Goal: Transaction & Acquisition: Purchase product/service

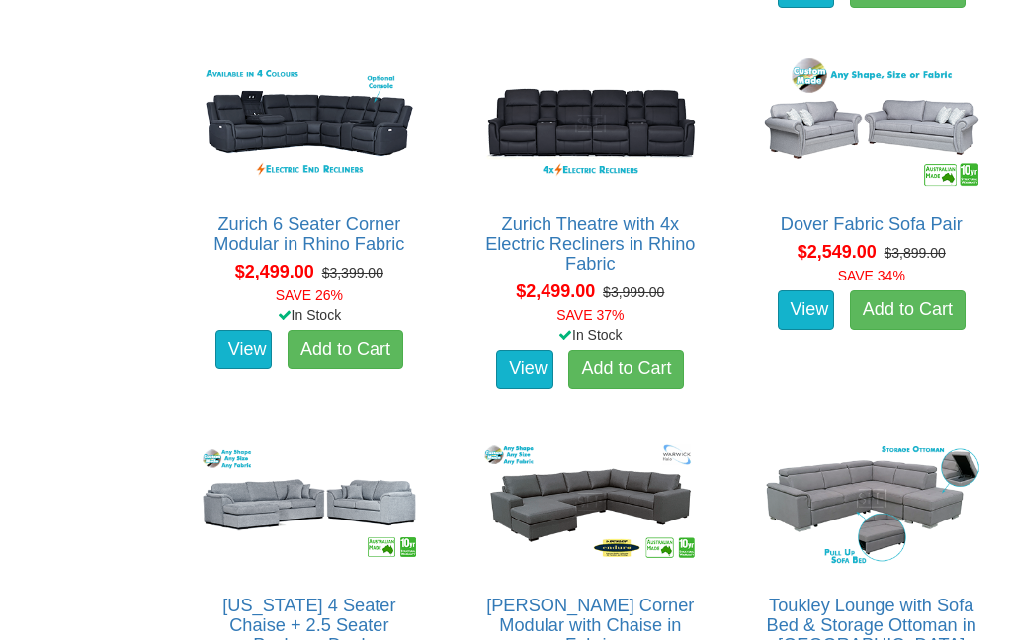
scroll to position [4134, 0]
click at [808, 301] on link "View" at bounding box center [806, 311] width 57 height 40
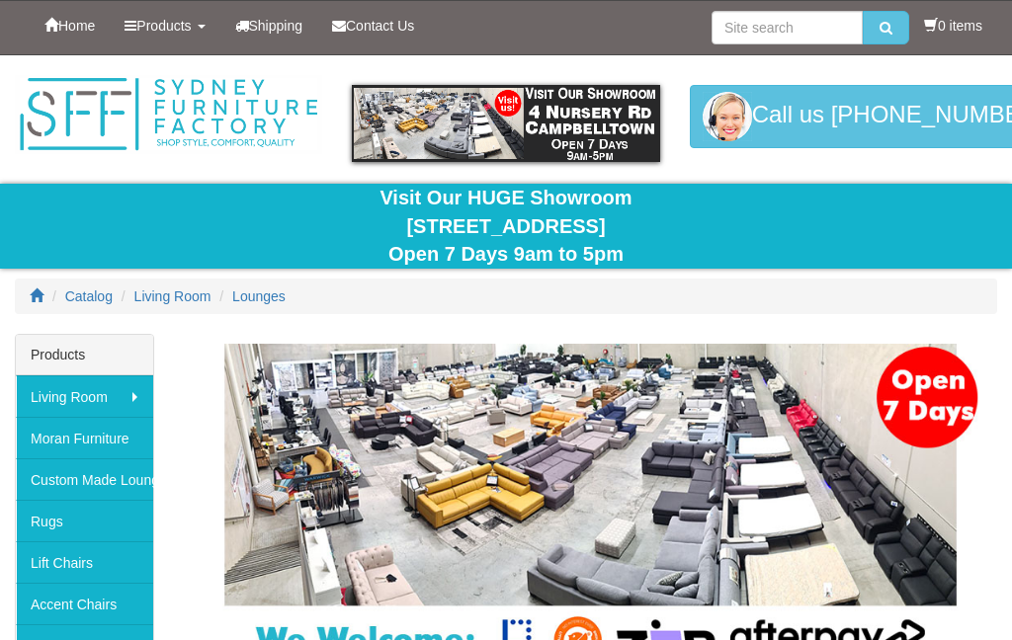
scroll to position [4213, 0]
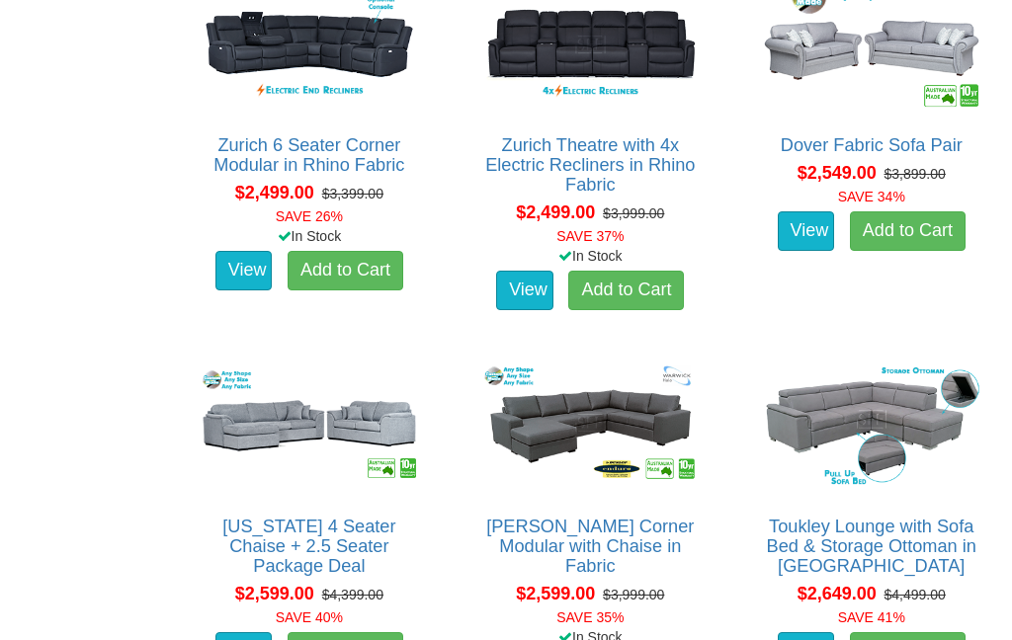
click at [315, 523] on link "[US_STATE] 4 Seater Chaise + 2.5 Seater Package Deal" at bounding box center [308, 546] width 173 height 59
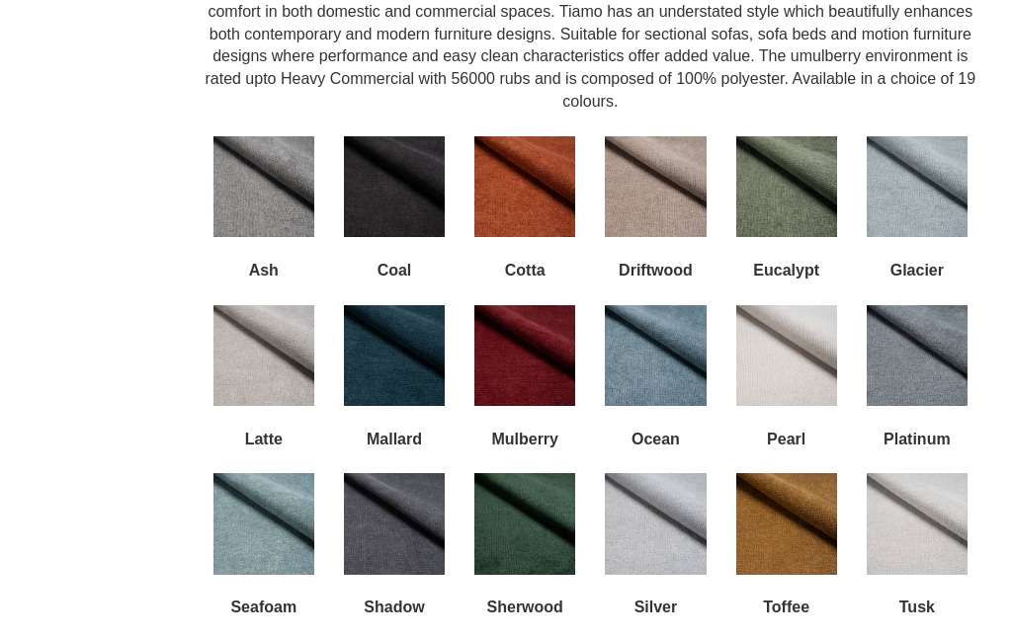
scroll to position [2666, 0]
click at [674, 137] on img at bounding box center [655, 187] width 101 height 101
click at [672, 149] on img at bounding box center [655, 187] width 101 height 101
click at [671, 144] on img at bounding box center [655, 187] width 101 height 101
click at [688, 137] on img at bounding box center [655, 187] width 101 height 101
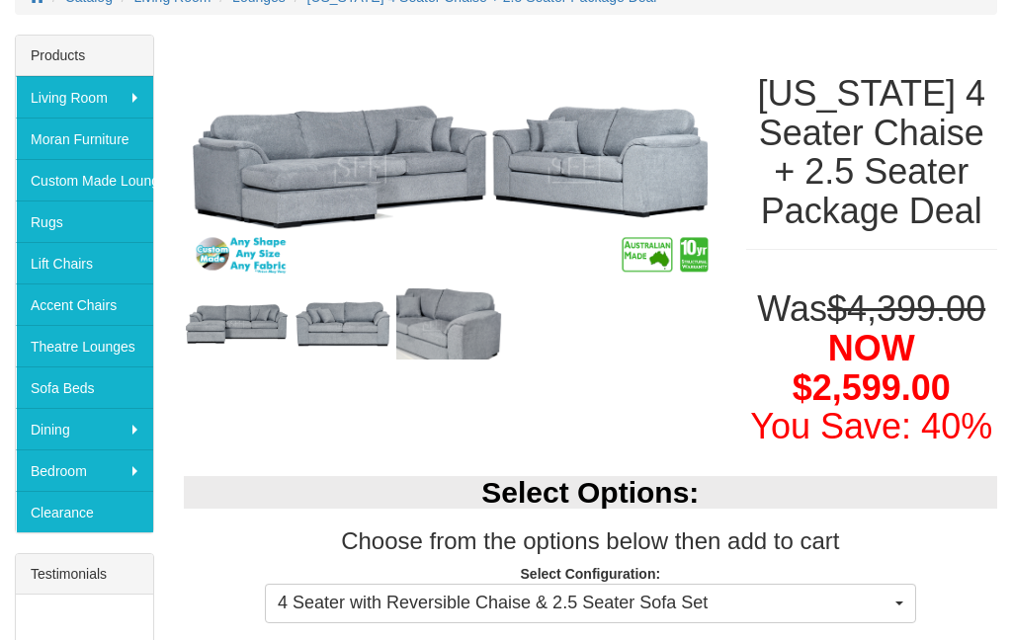
scroll to position [324, 0]
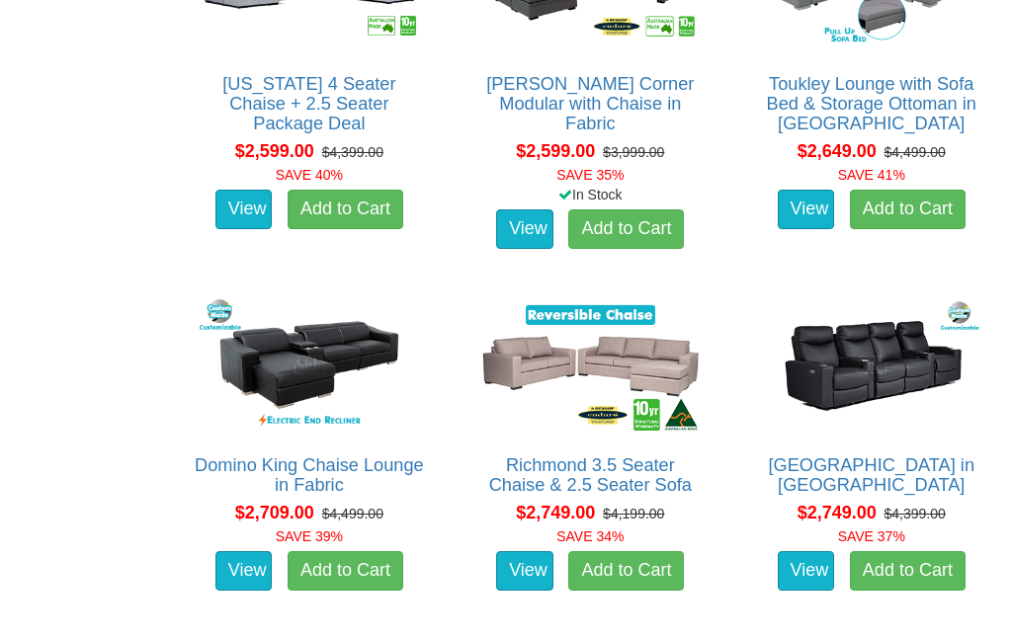
scroll to position [4655, 0]
click at [604, 466] on link "Richmond 3.5 Seater Chaise & 2.5 Seater Sofa" at bounding box center [590, 476] width 203 height 40
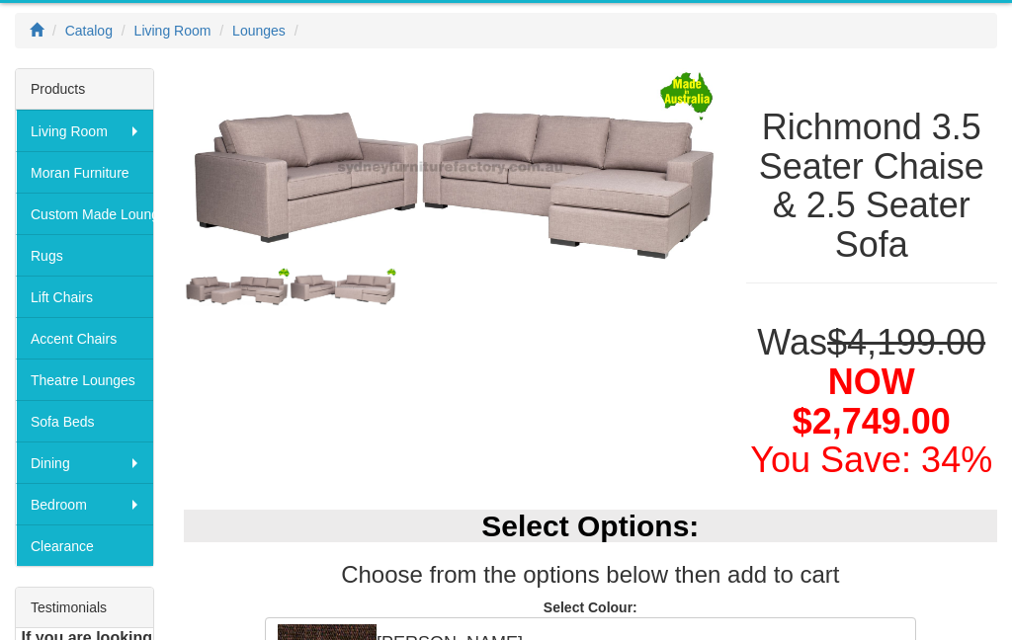
scroll to position [198, 0]
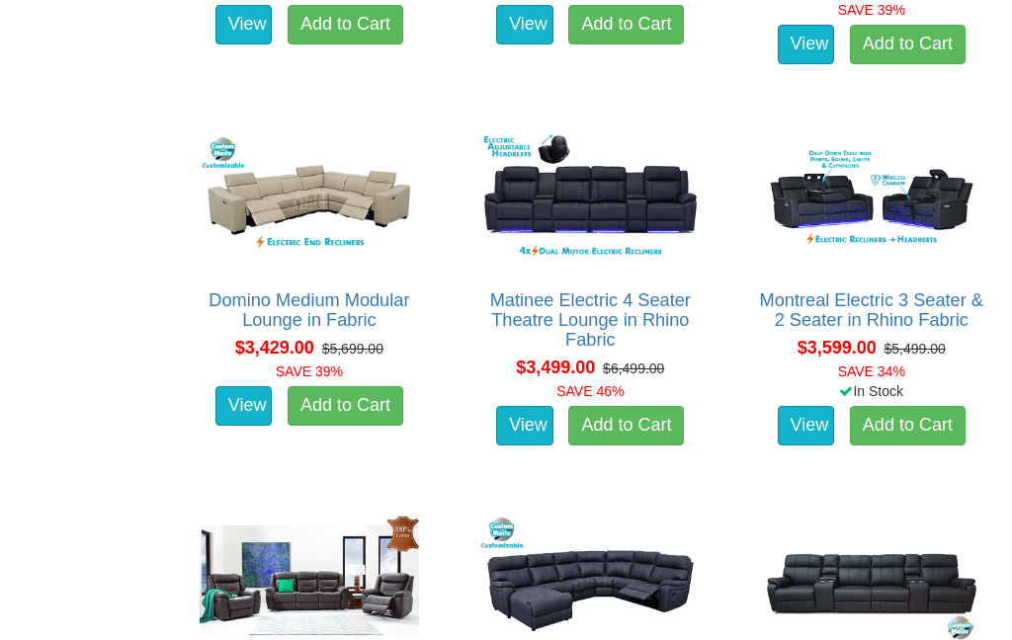
scroll to position [8635, 0]
